Goal: Information Seeking & Learning: Find specific fact

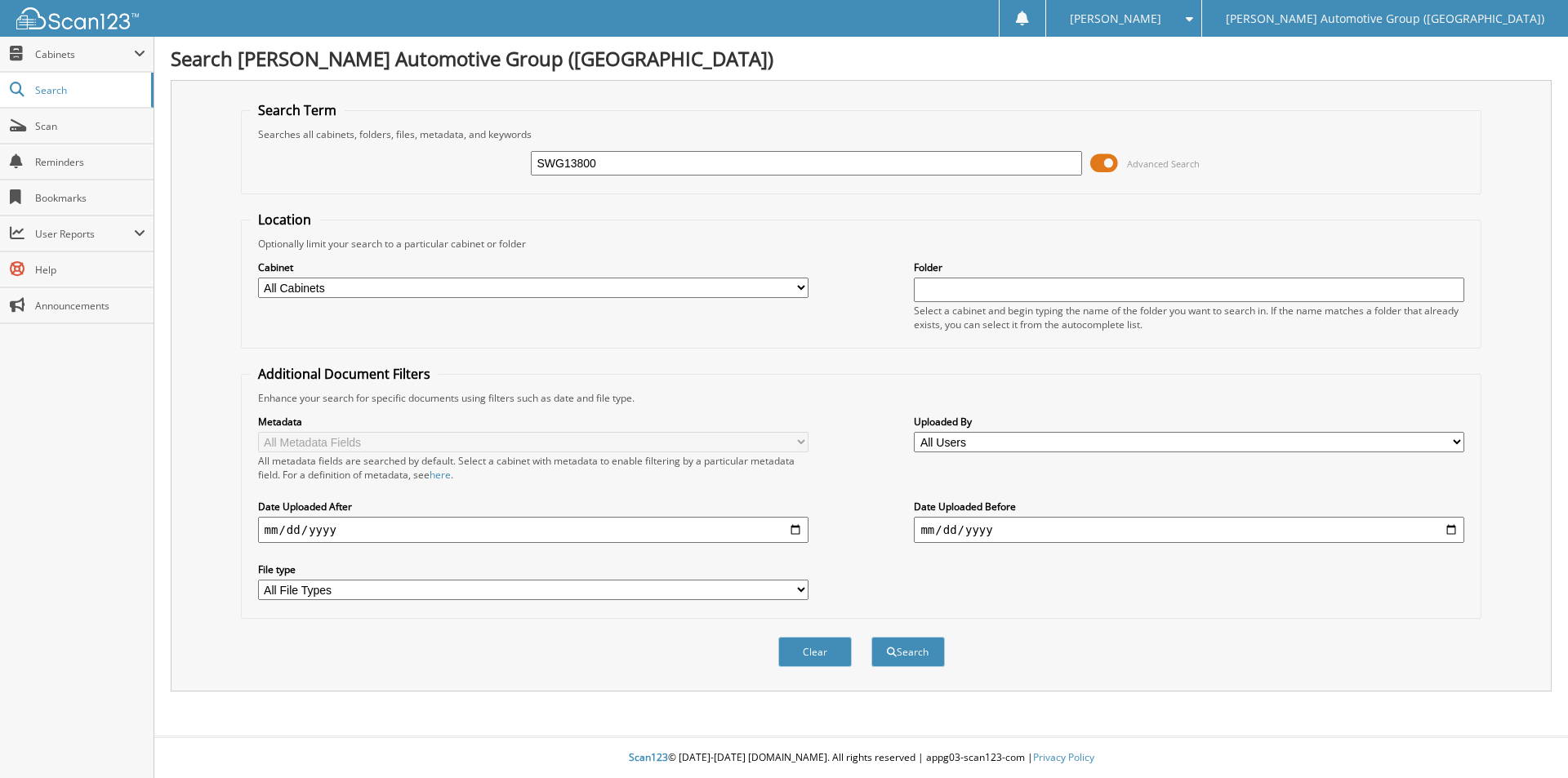
type input "SWG13800"
click at [871, 637] on button "Search" at bounding box center [908, 651] width 73 height 30
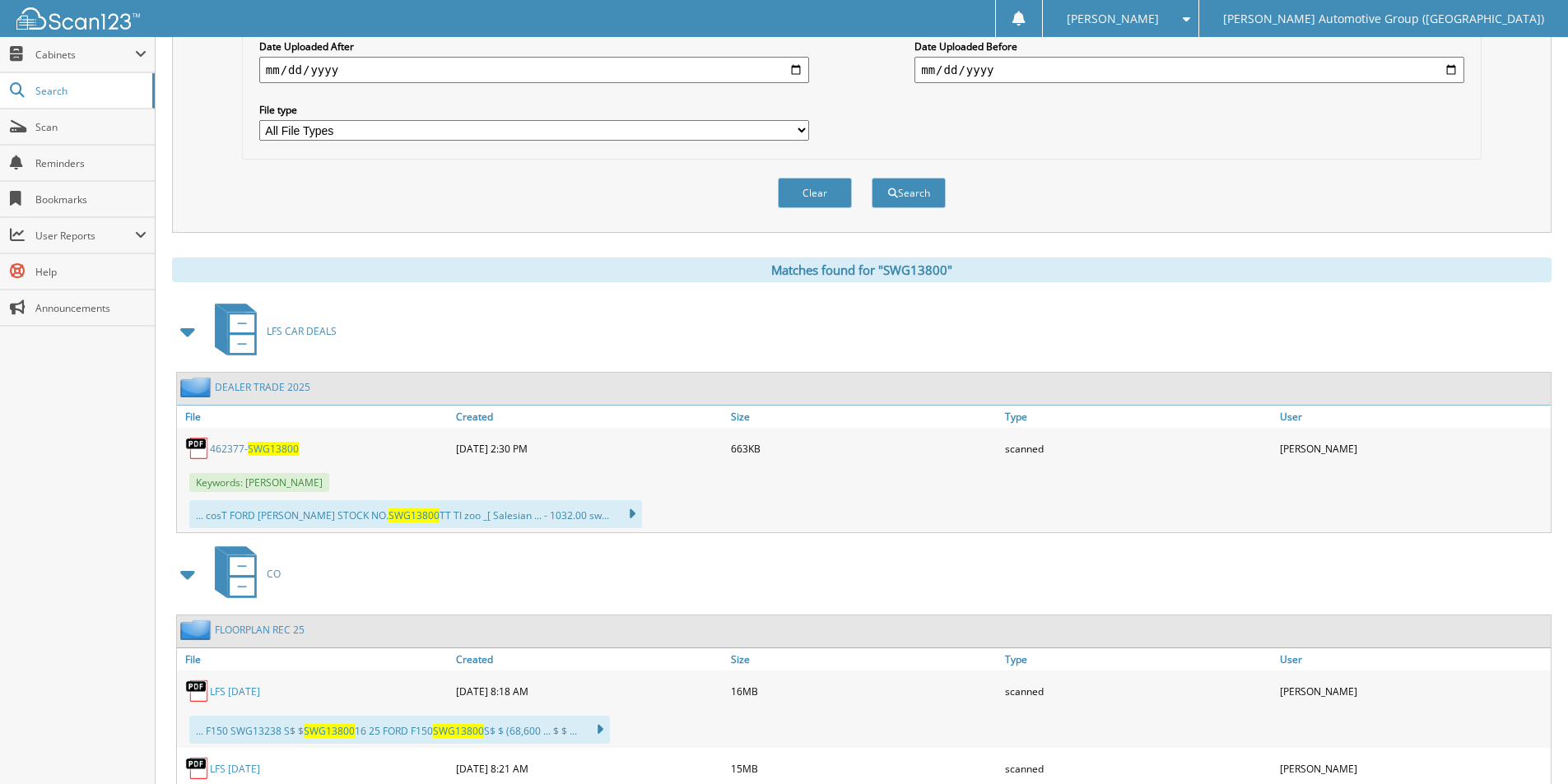
scroll to position [494, 0]
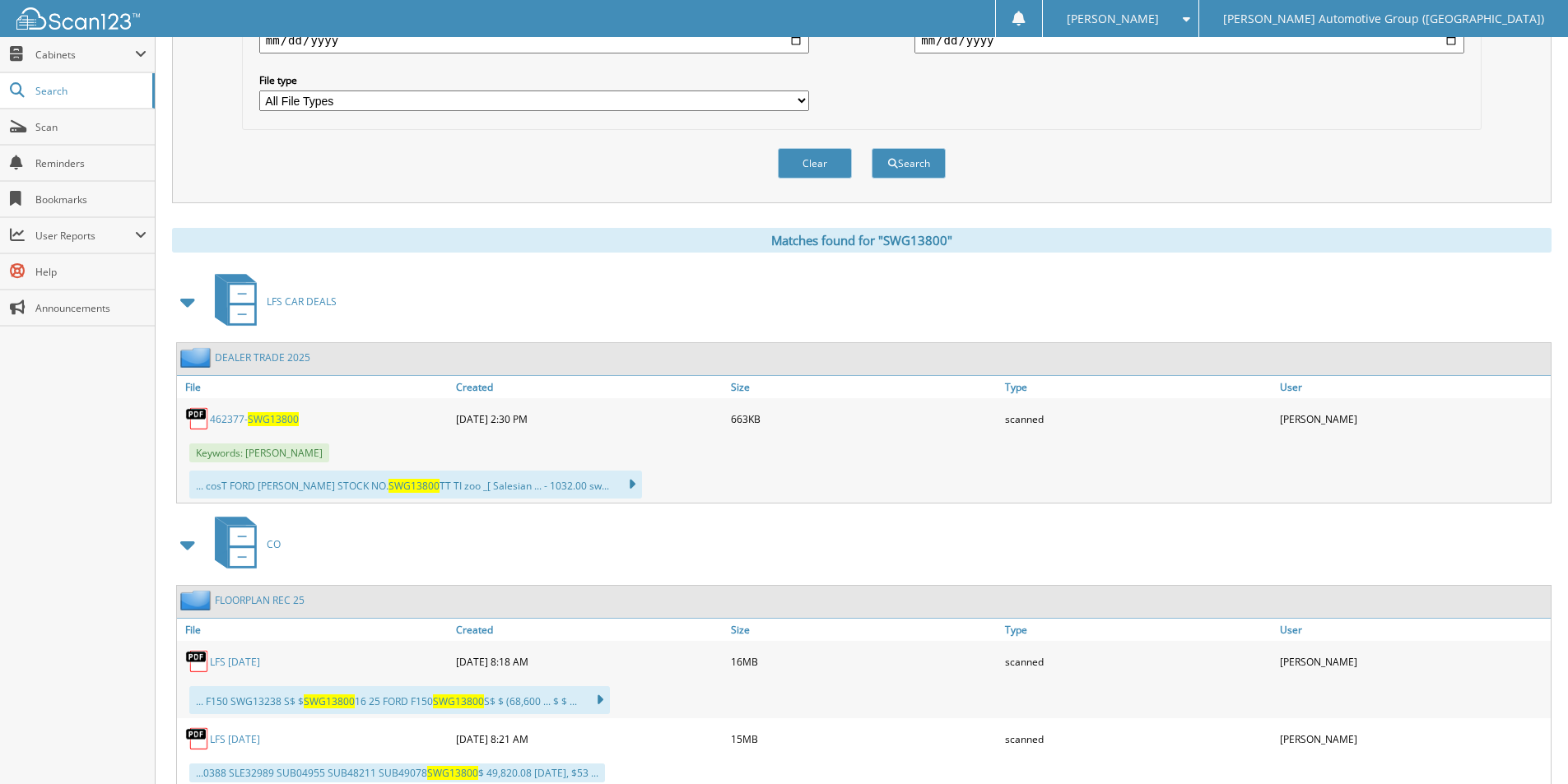
click at [280, 418] on span "SWG13800" at bounding box center [273, 419] width 51 height 14
